Goal: Understand process/instructions: Learn how to perform a task or action

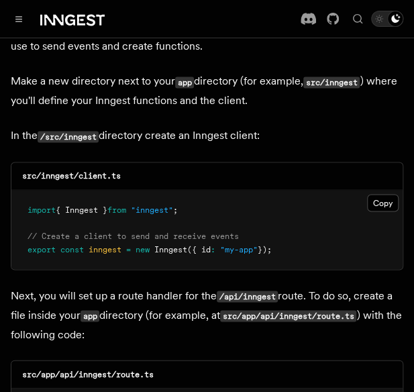
scroll to position [1671, 0]
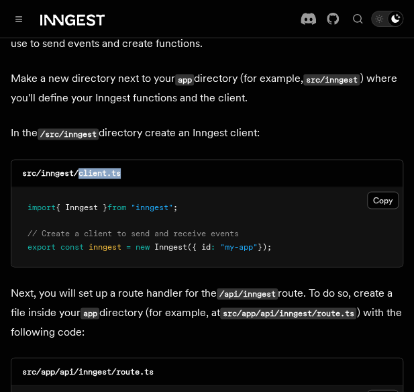
drag, startPoint x: 81, startPoint y: 136, endPoint x: 130, endPoint y: 134, distance: 49.0
click at [130, 160] on div "src/inngest/client.ts" at bounding box center [206, 174] width 391 height 28
copy code "client.ts"
click at [383, 191] on button "Copy Copied" at bounding box center [383, 199] width 32 height 17
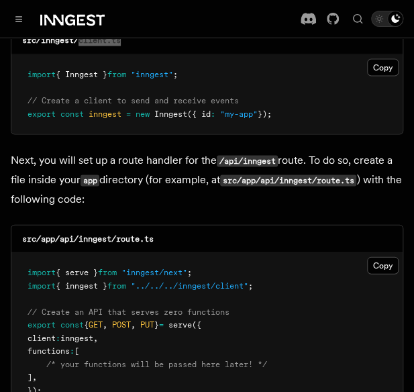
scroll to position [1828, 0]
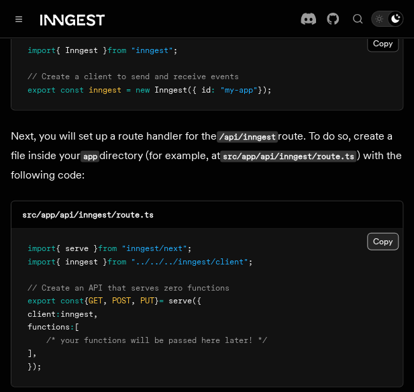
click at [373, 232] on button "Copy Copied" at bounding box center [383, 240] width 32 height 17
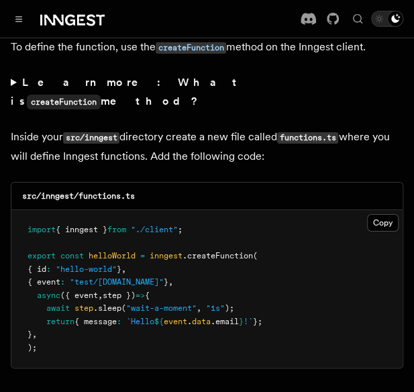
scroll to position [2364, 0]
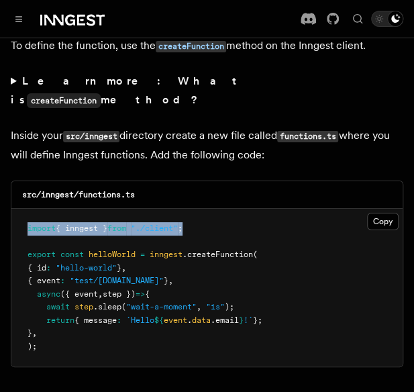
drag, startPoint x: 195, startPoint y: 173, endPoint x: 19, endPoint y: 171, distance: 175.9
click at [19, 209] on pre "import { inngest } from "./client" ; export const helloWorld = inngest .createF…" at bounding box center [206, 288] width 391 height 158
copy span "import { inngest } from "./client" ;"
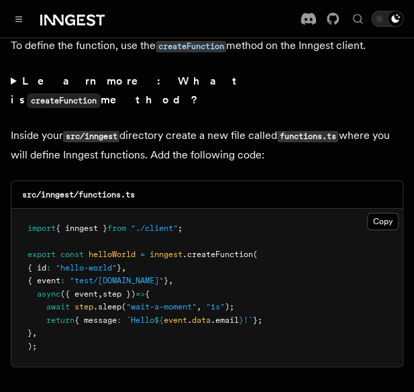
click at [281, 209] on pre "import { inngest } from "./client" ; export const helloWorld = inngest .createF…" at bounding box center [206, 288] width 391 height 158
